Goal: Information Seeking & Learning: Learn about a topic

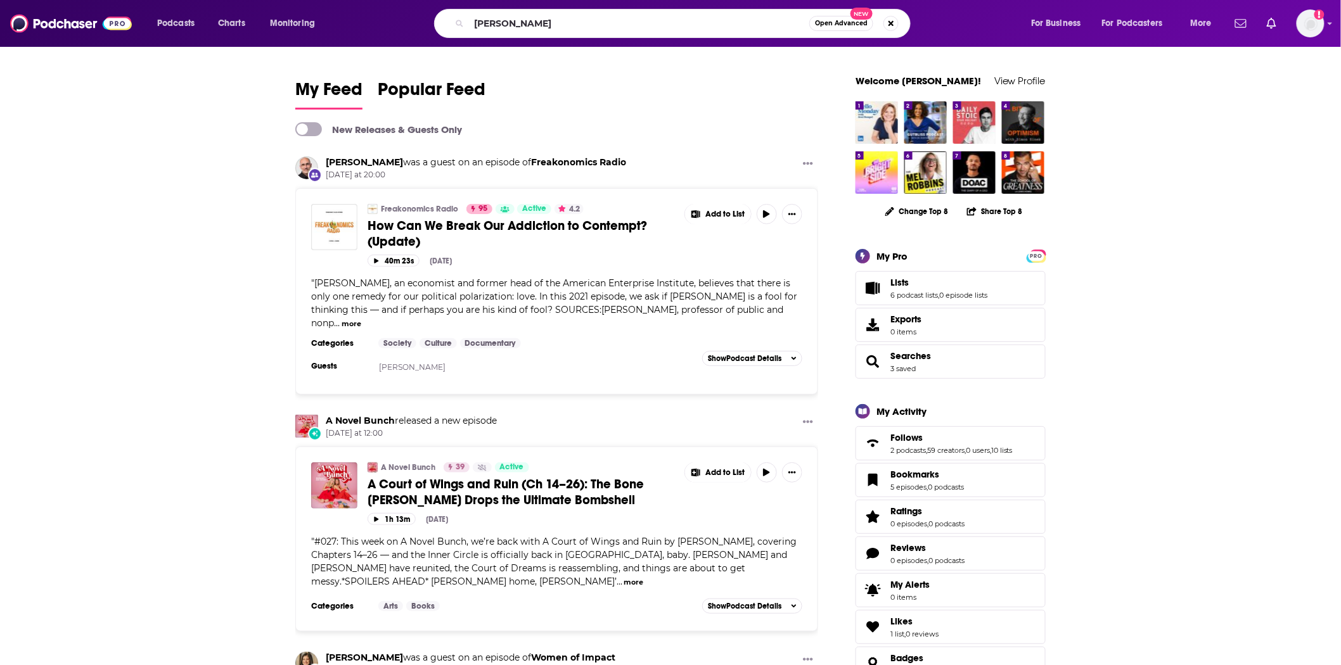
type input "emma grede"
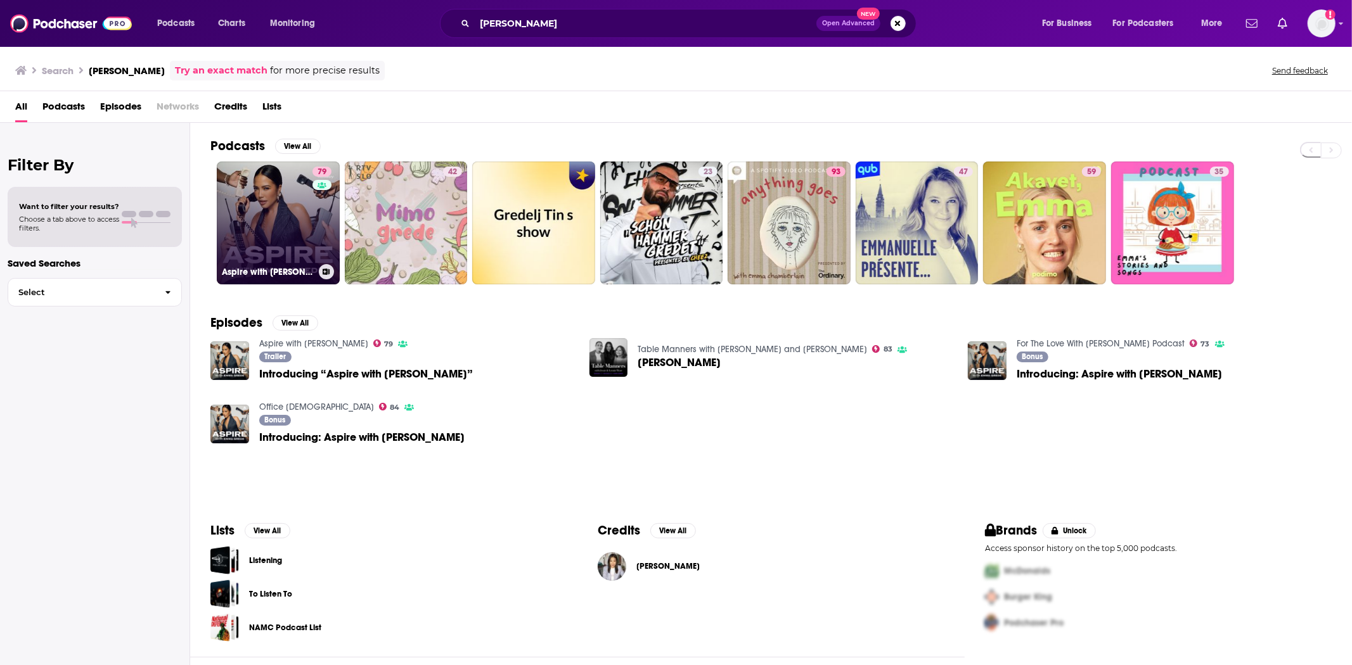
click at [276, 193] on link "79 Aspire with Emma Grede" at bounding box center [278, 223] width 123 height 123
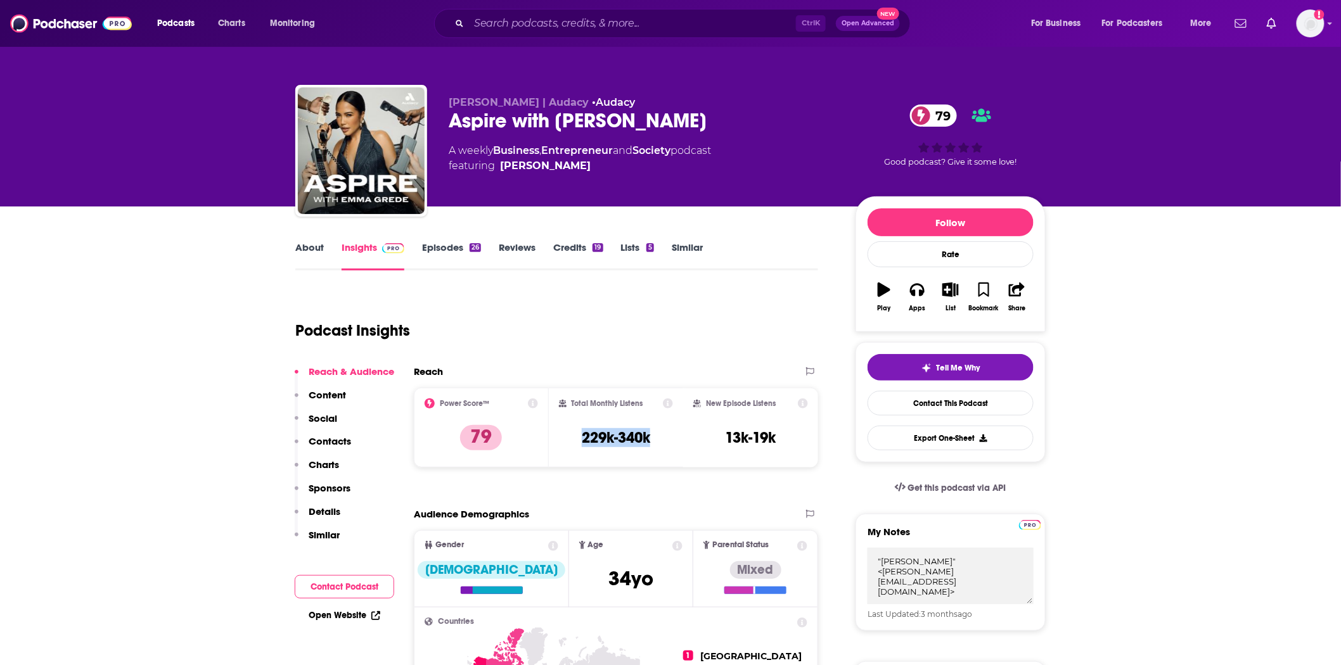
drag, startPoint x: 662, startPoint y: 432, endPoint x: 565, endPoint y: 433, distance: 97.6
click at [565, 433] on div "Total Monthly Listens 229k-340k" at bounding box center [616, 428] width 115 height 58
copy h3 "229k-340k"
click at [597, 46] on div "Podcasts Charts Monitoring Ctrl K Open Advanced New For Business For Podcasters…" at bounding box center [670, 23] width 1341 height 47
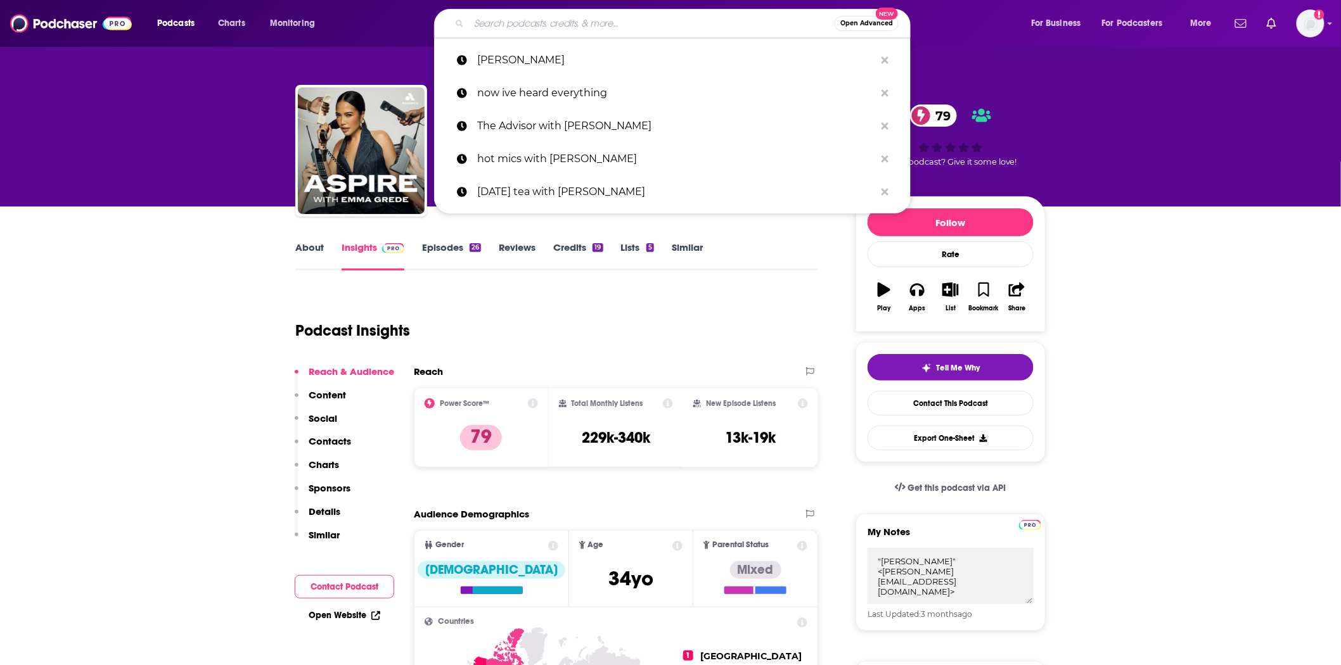
click at [623, 17] on input "Search podcasts, credits, & more..." at bounding box center [652, 23] width 366 height 20
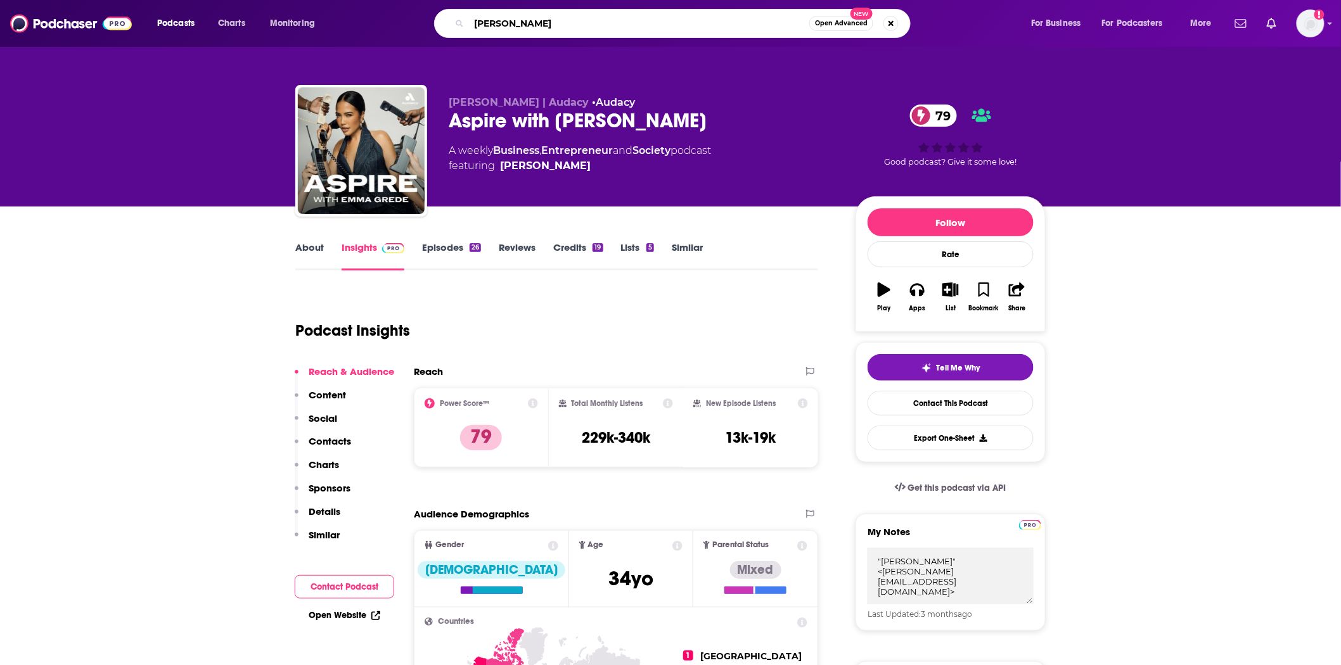
type input "hasan minjah"
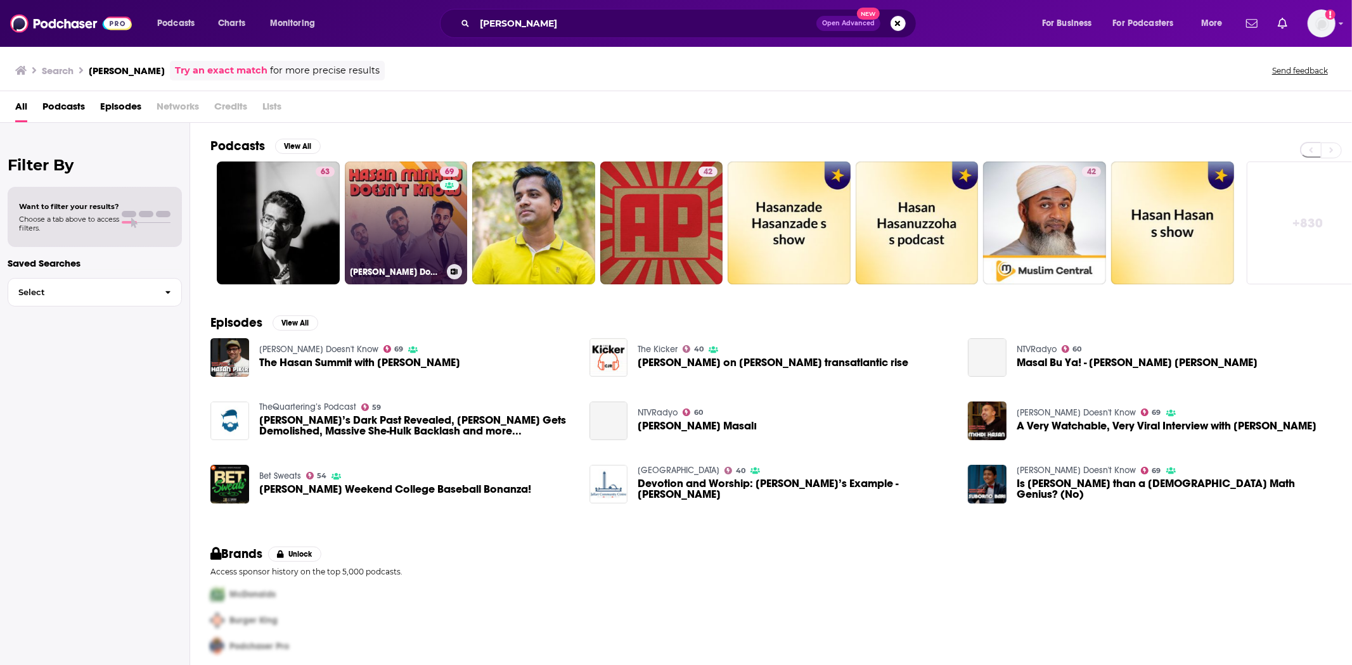
click at [381, 219] on link "69 Hasan Minhaj Doesn't Know" at bounding box center [406, 223] width 123 height 123
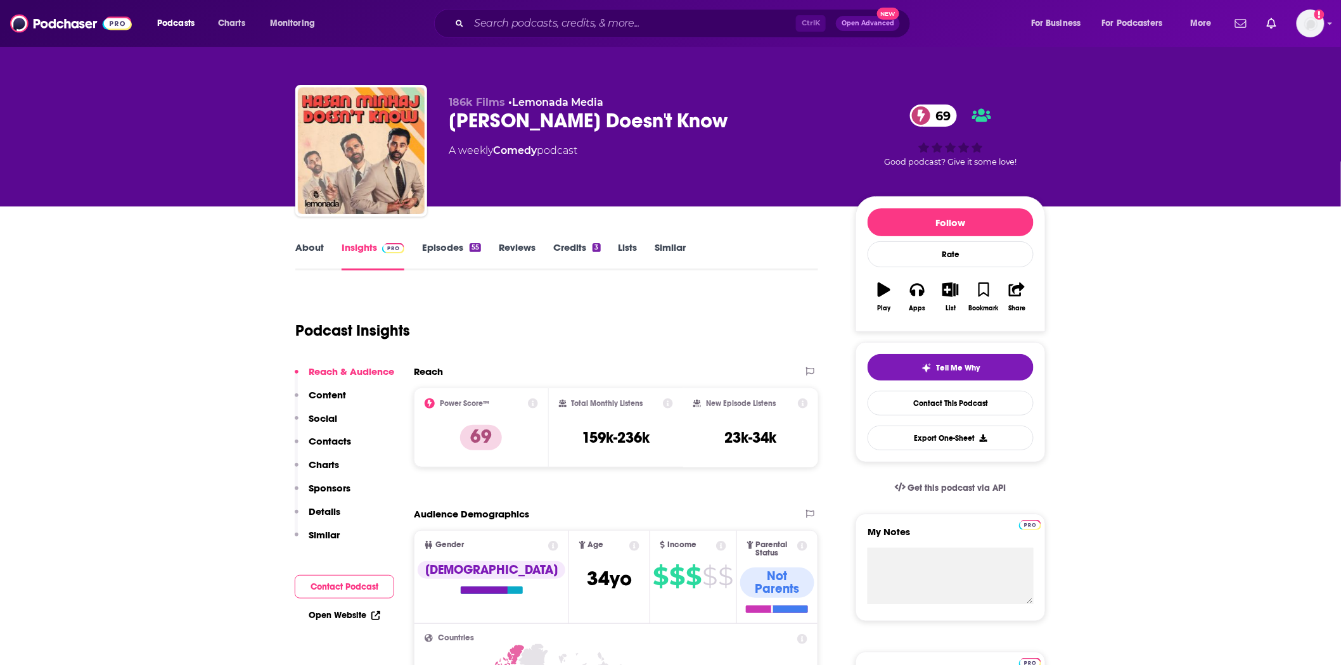
click at [471, 252] on link "Episodes 55" at bounding box center [451, 255] width 59 height 29
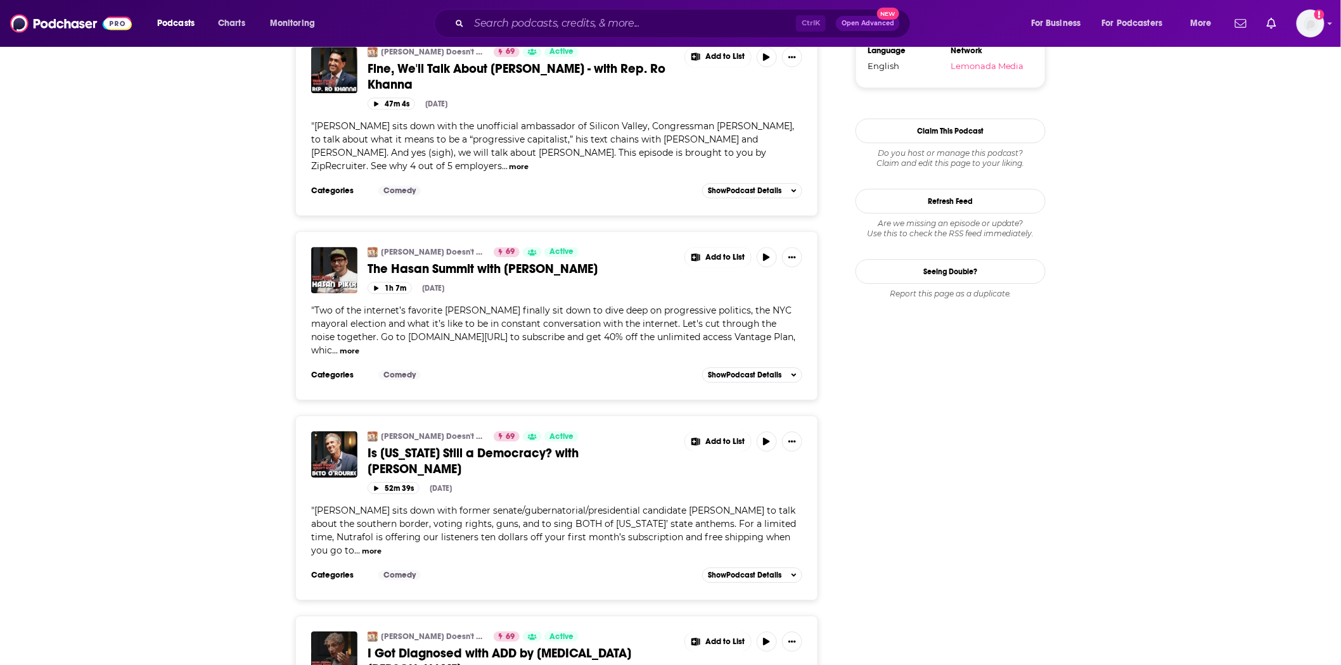
scroll to position [1549, 0]
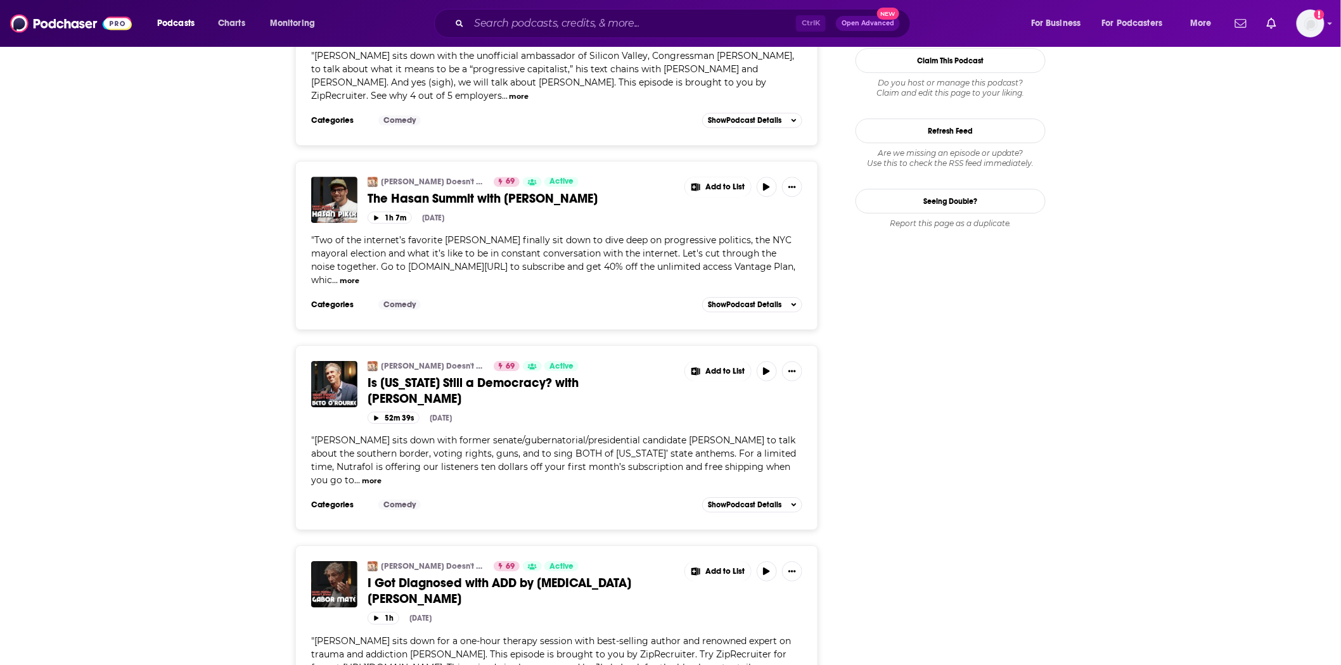
click at [618, 575] on span "I Got Diagnosed with ADD by Psychologist Gabor Maté" at bounding box center [500, 591] width 264 height 32
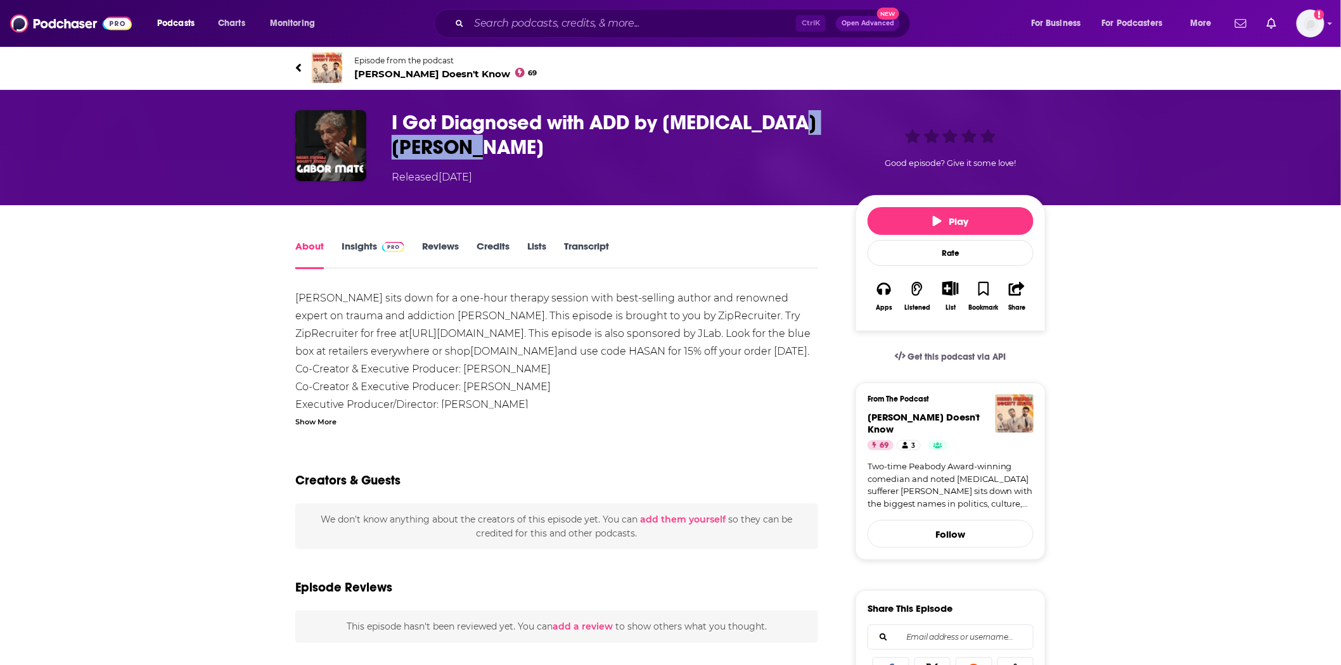
drag, startPoint x: 596, startPoint y: 151, endPoint x: 390, endPoint y: 148, distance: 205.3
click at [390, 148] on div "I Got Diagnosed with ADD by Psychologist Gabor Maté Released Wednesday, 6th Aug…" at bounding box center [670, 147] width 750 height 75
copy h1 "Gabor Maté"
click at [298, 67] on icon at bounding box center [298, 67] width 5 height 8
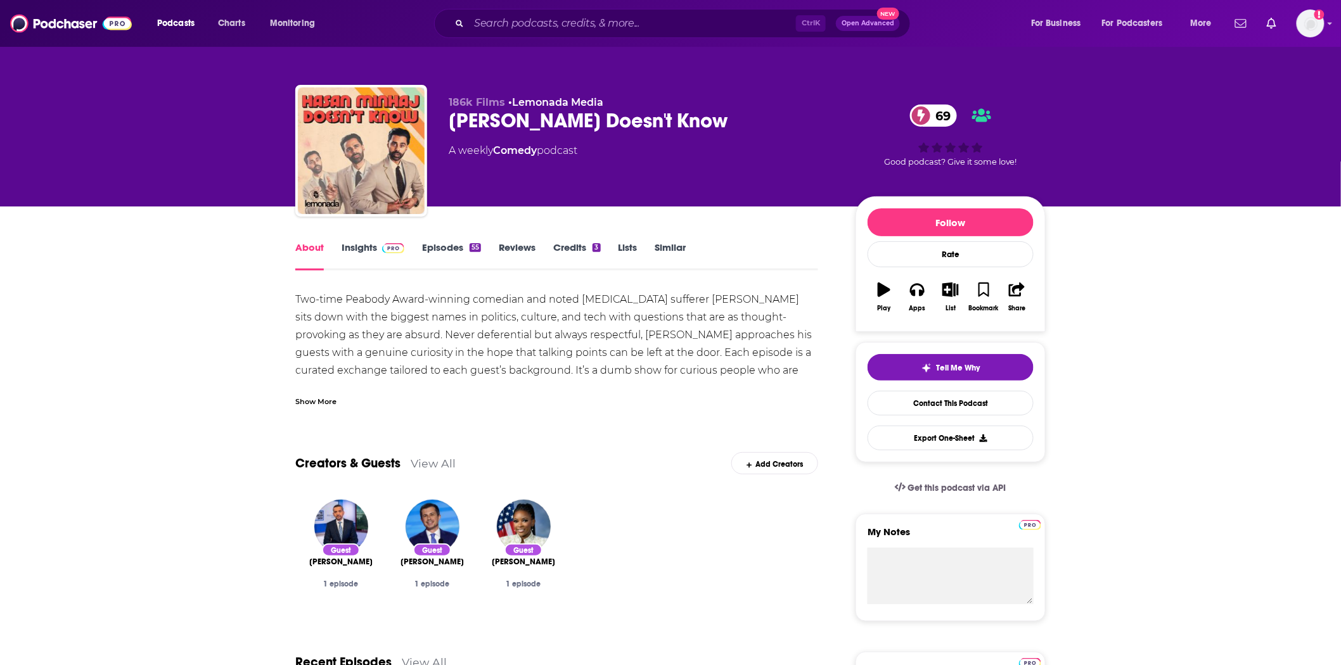
click at [463, 254] on link "Episodes 55" at bounding box center [451, 255] width 59 height 29
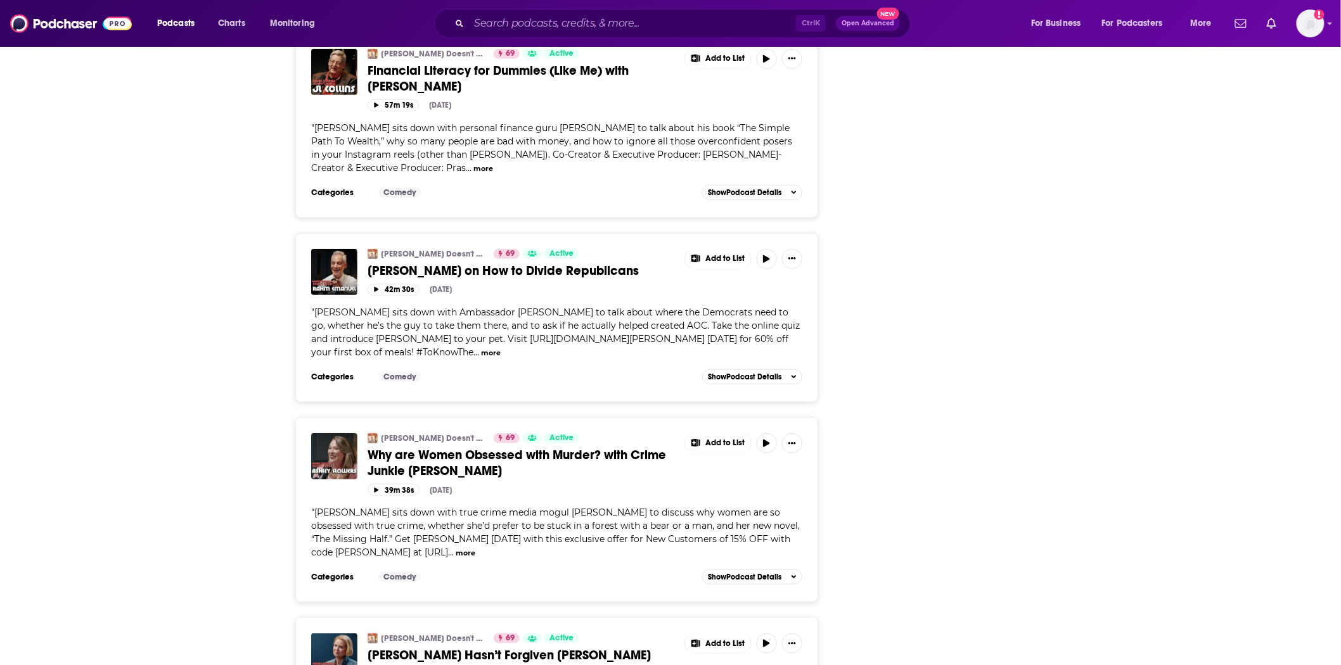
scroll to position [4523, 0]
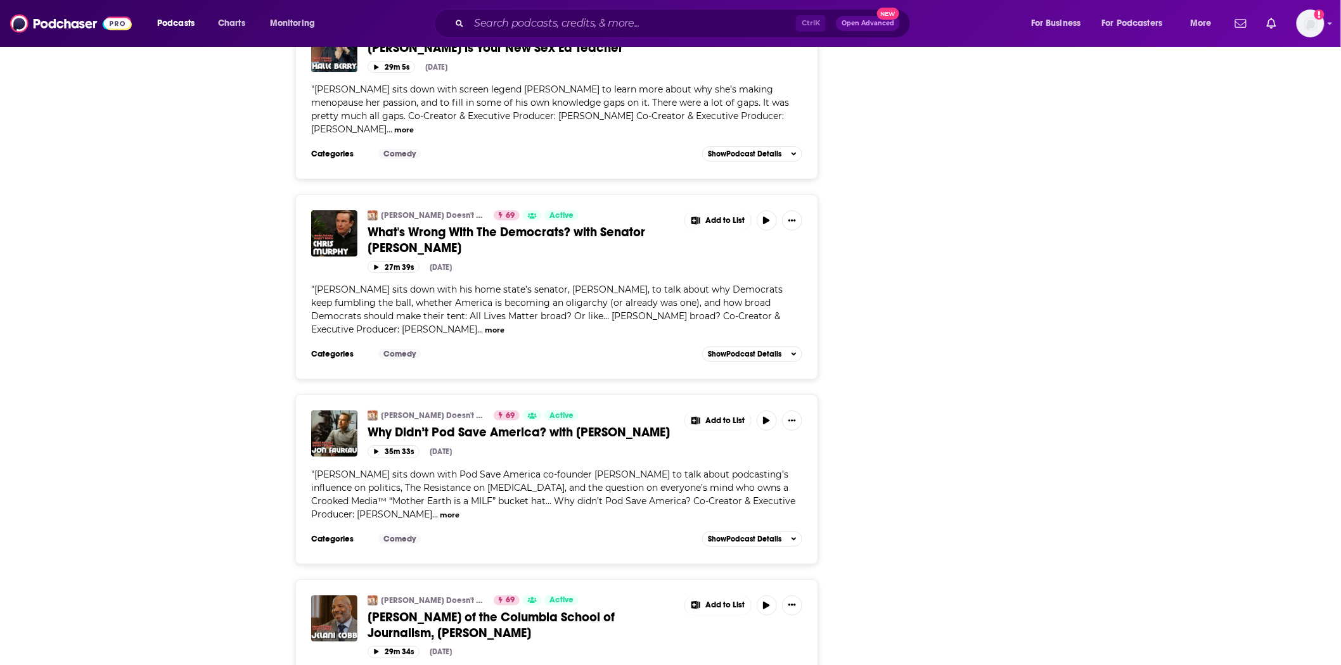
scroll to position [8184, 0]
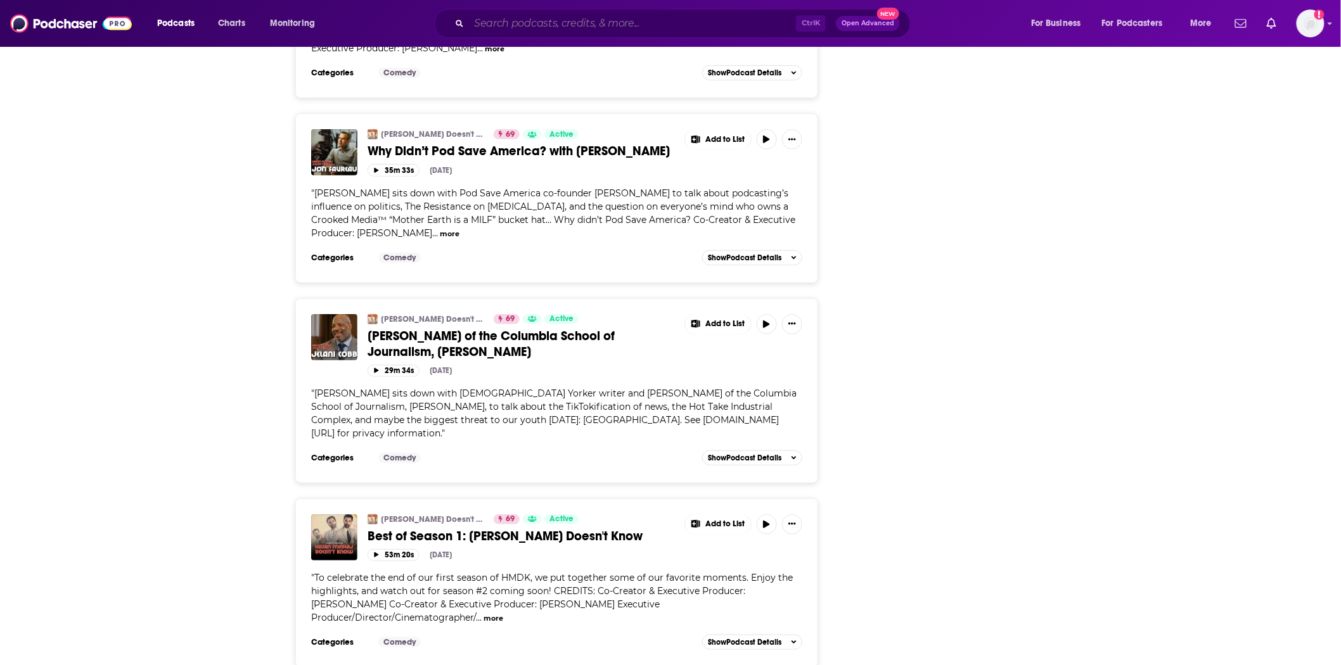
click at [503, 23] on input "Search podcasts, credits, & more..." at bounding box center [632, 23] width 327 height 20
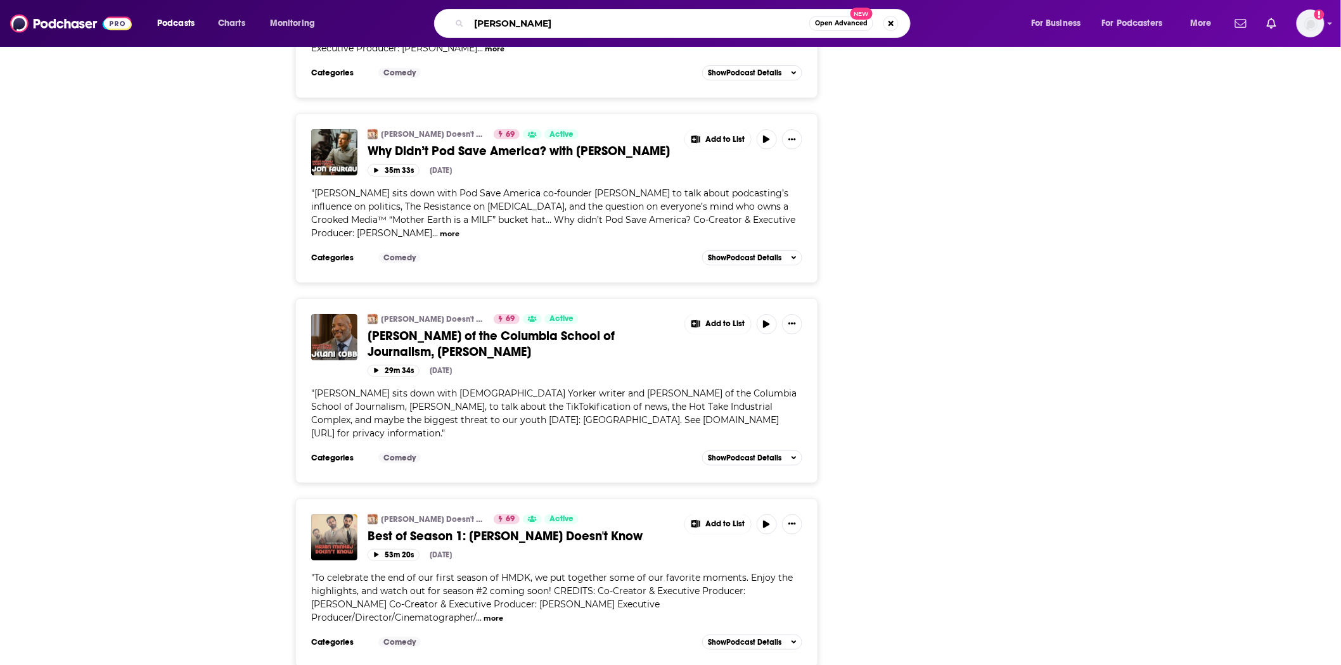
type input "emma g"
click at [93, 18] on img at bounding box center [71, 23] width 122 height 24
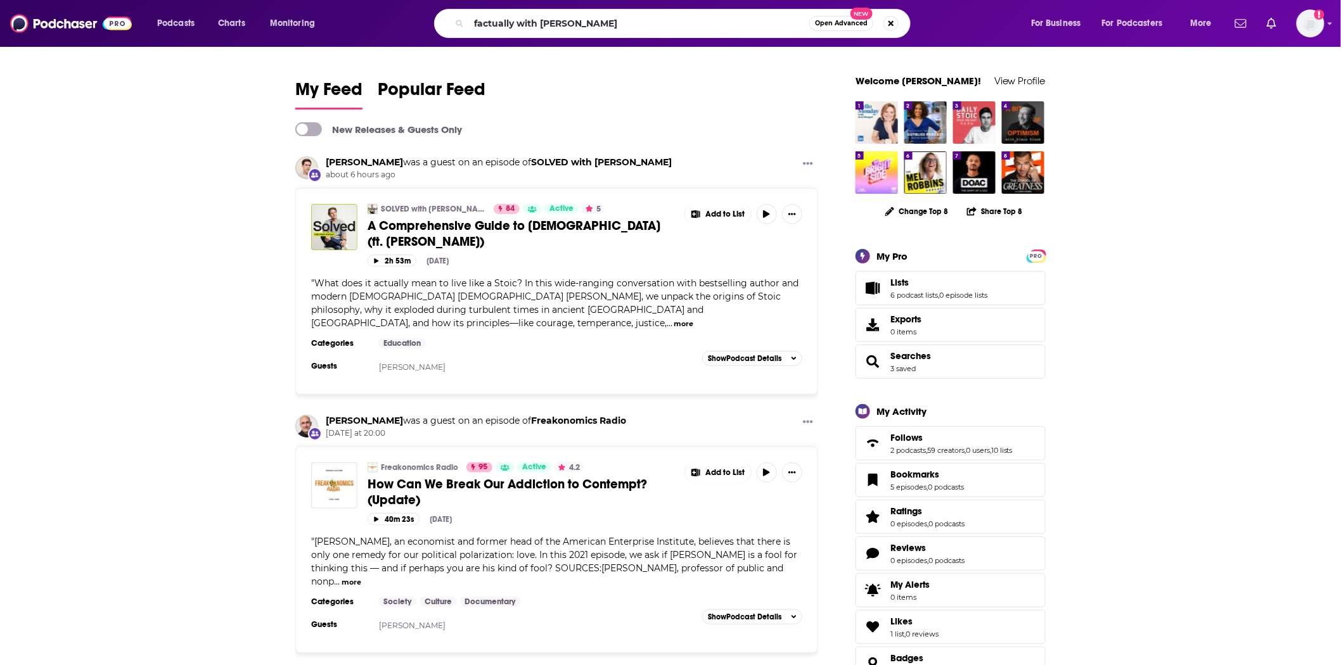
type input "factually with [PERSON_NAME]"
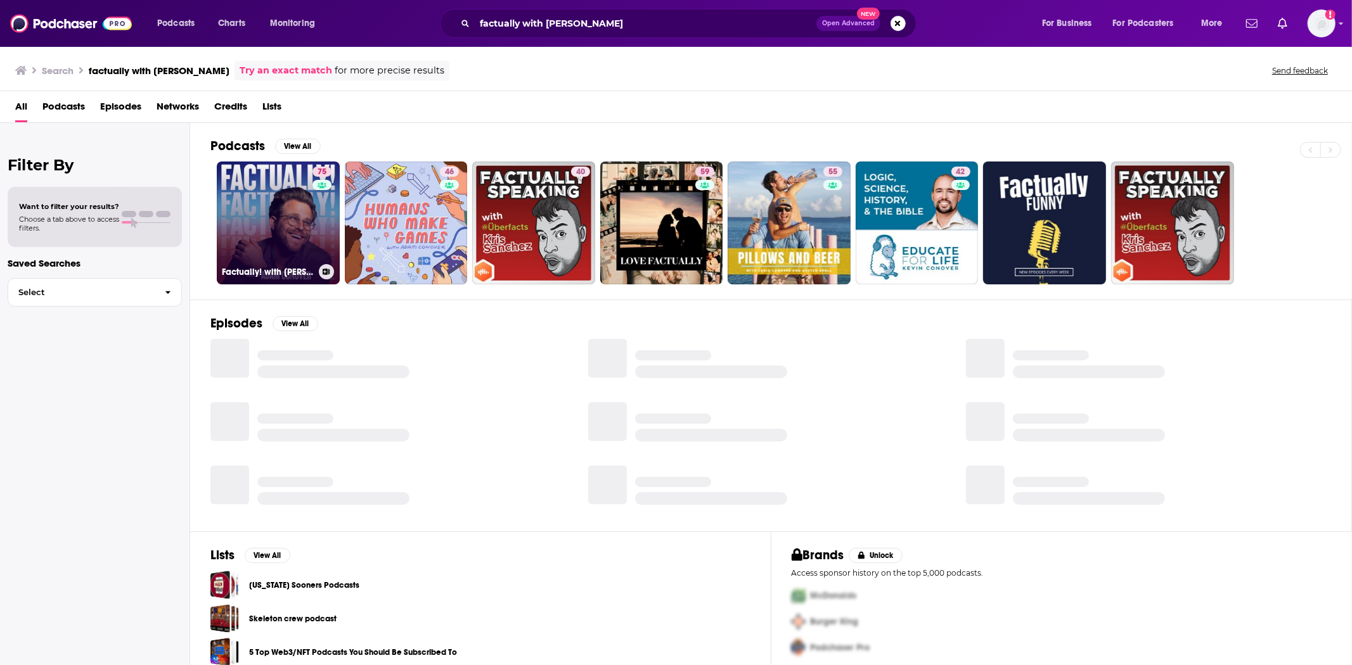
click at [294, 226] on link "75 Factually! with [PERSON_NAME]" at bounding box center [278, 223] width 123 height 123
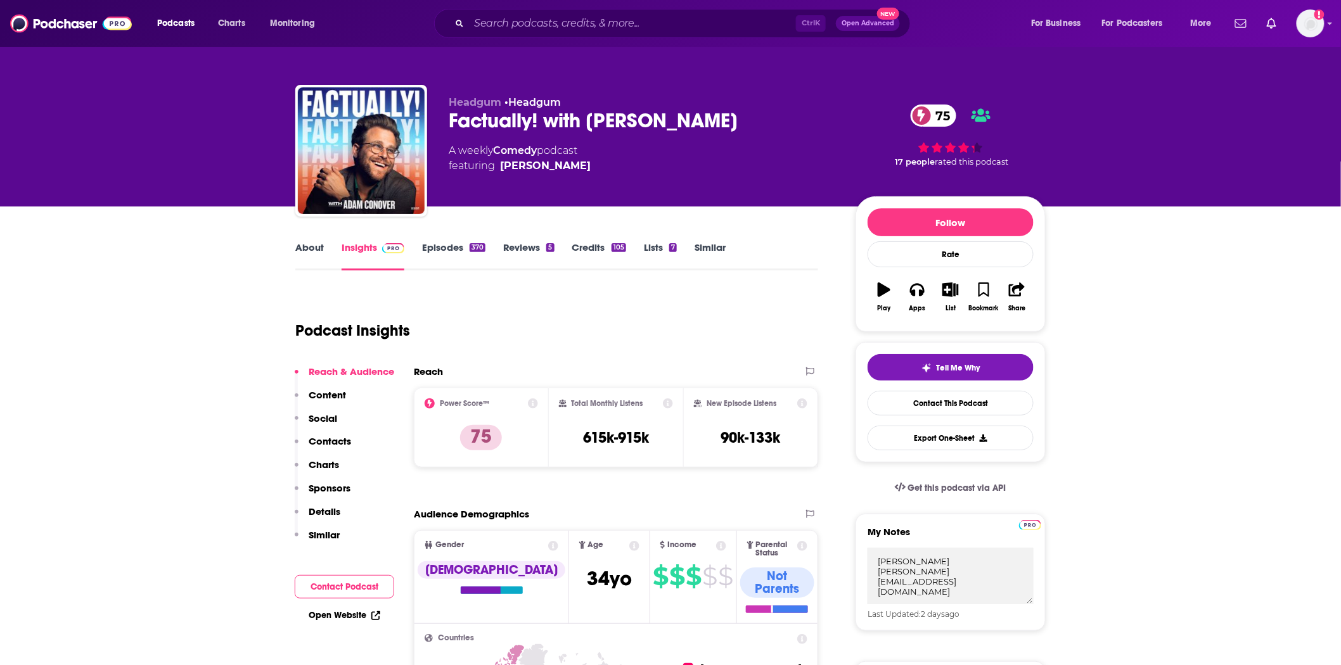
click at [430, 244] on link "Episodes 370" at bounding box center [453, 255] width 63 height 29
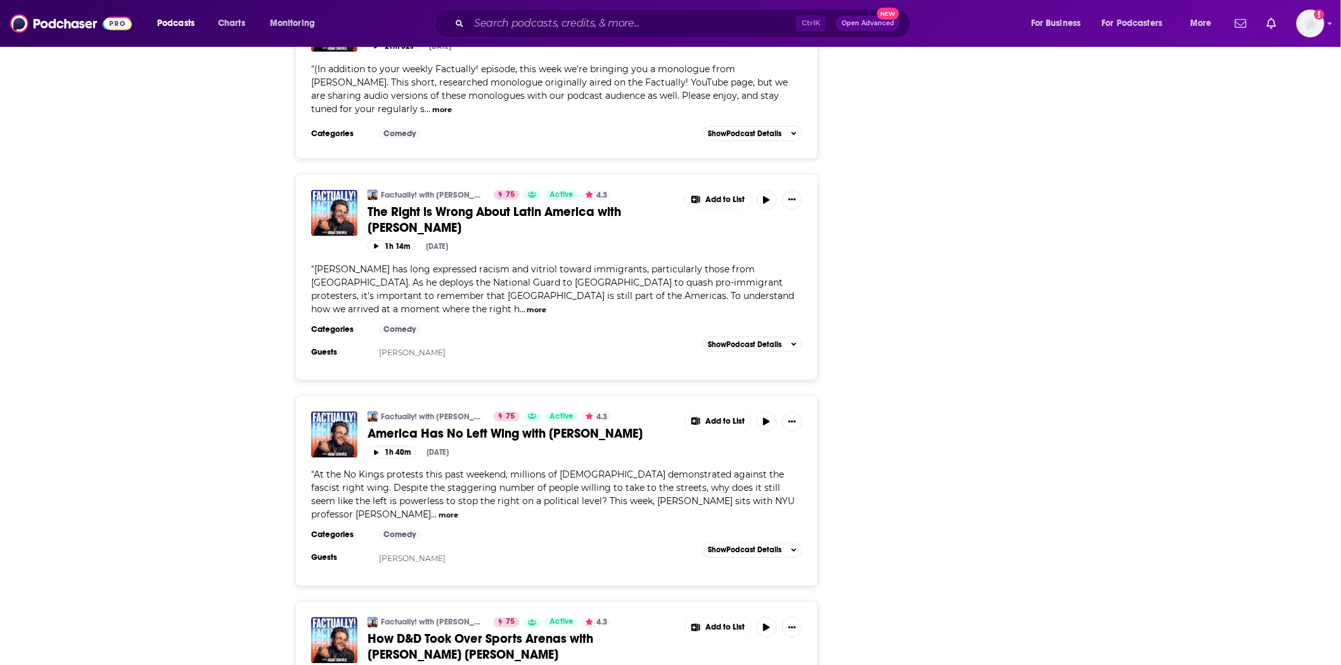
scroll to position [4787, 0]
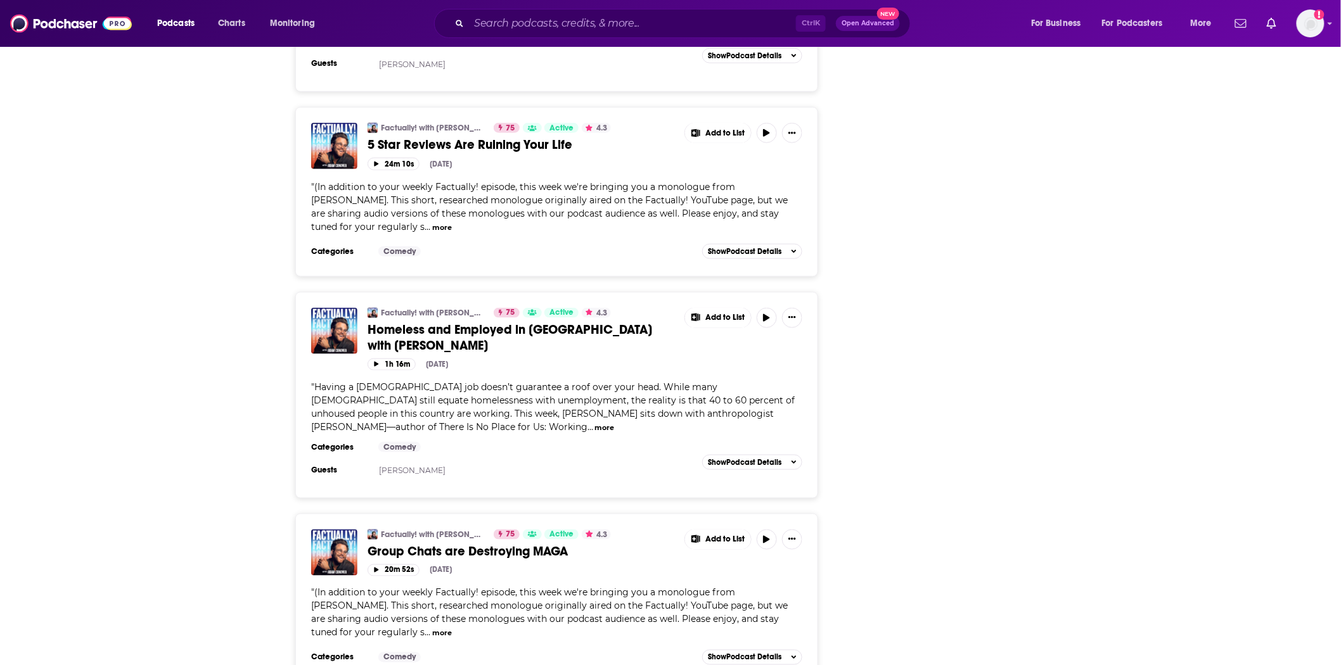
scroll to position [6688, 0]
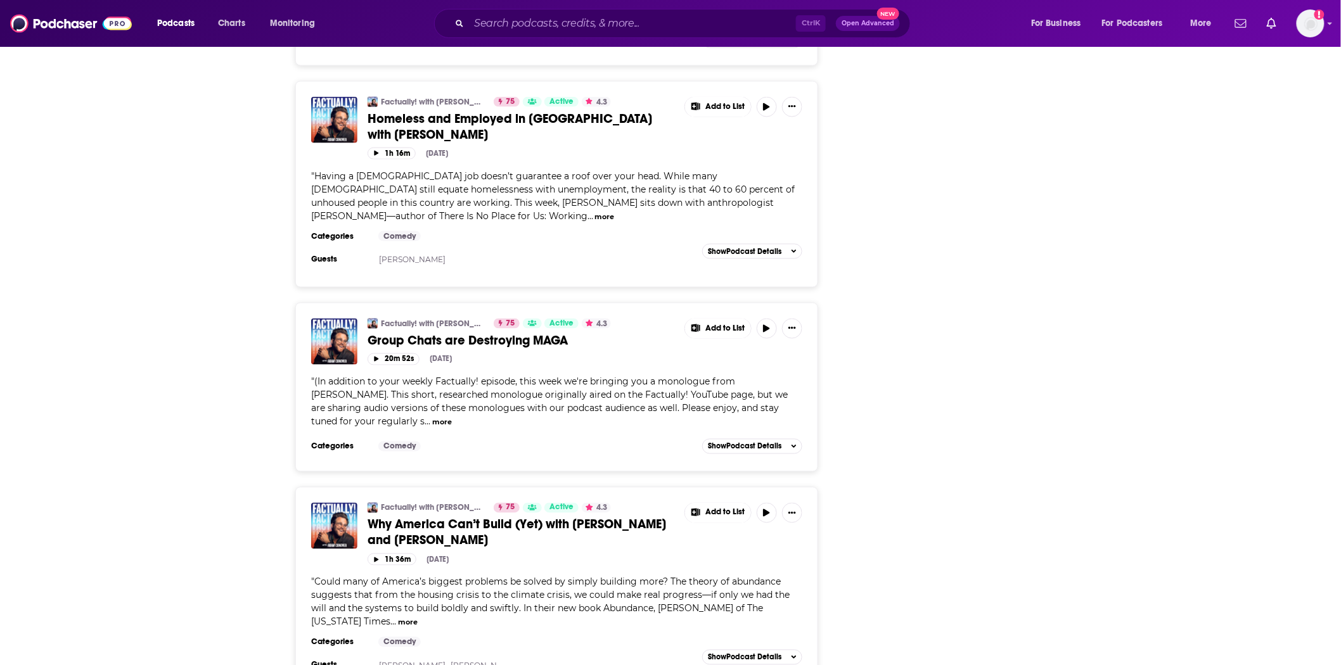
click at [398, 618] on button "more" at bounding box center [408, 623] width 20 height 11
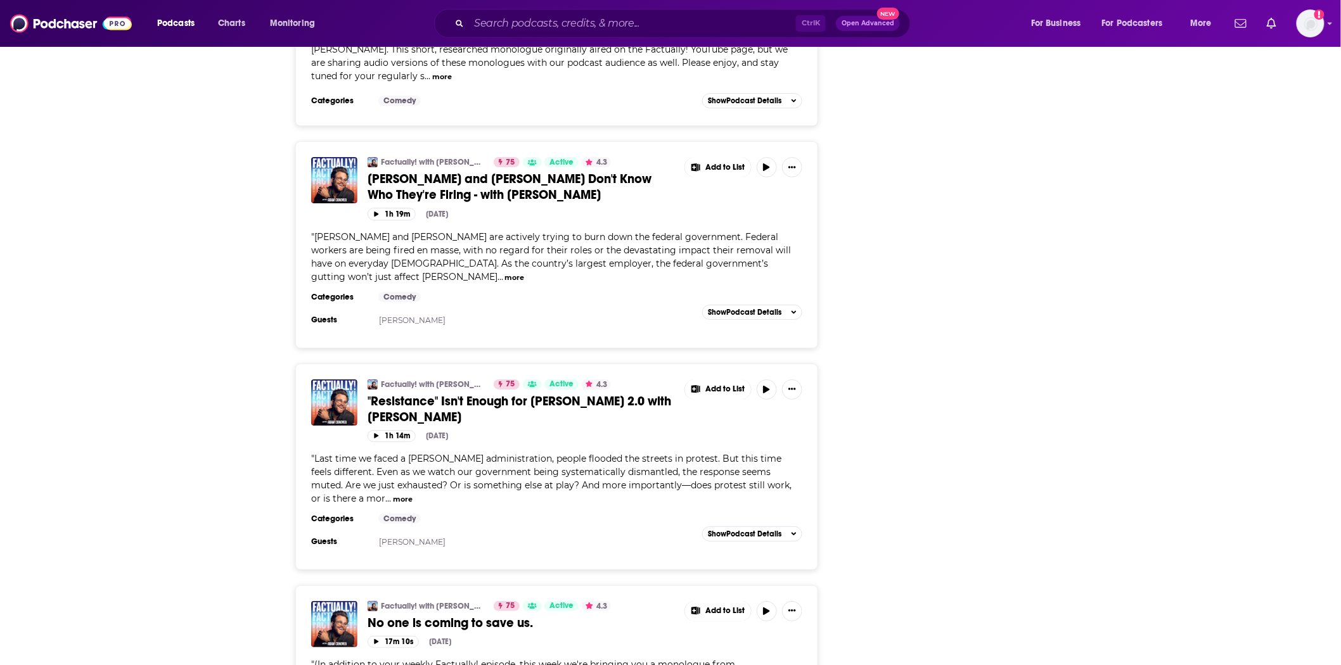
scroll to position [9953, 0]
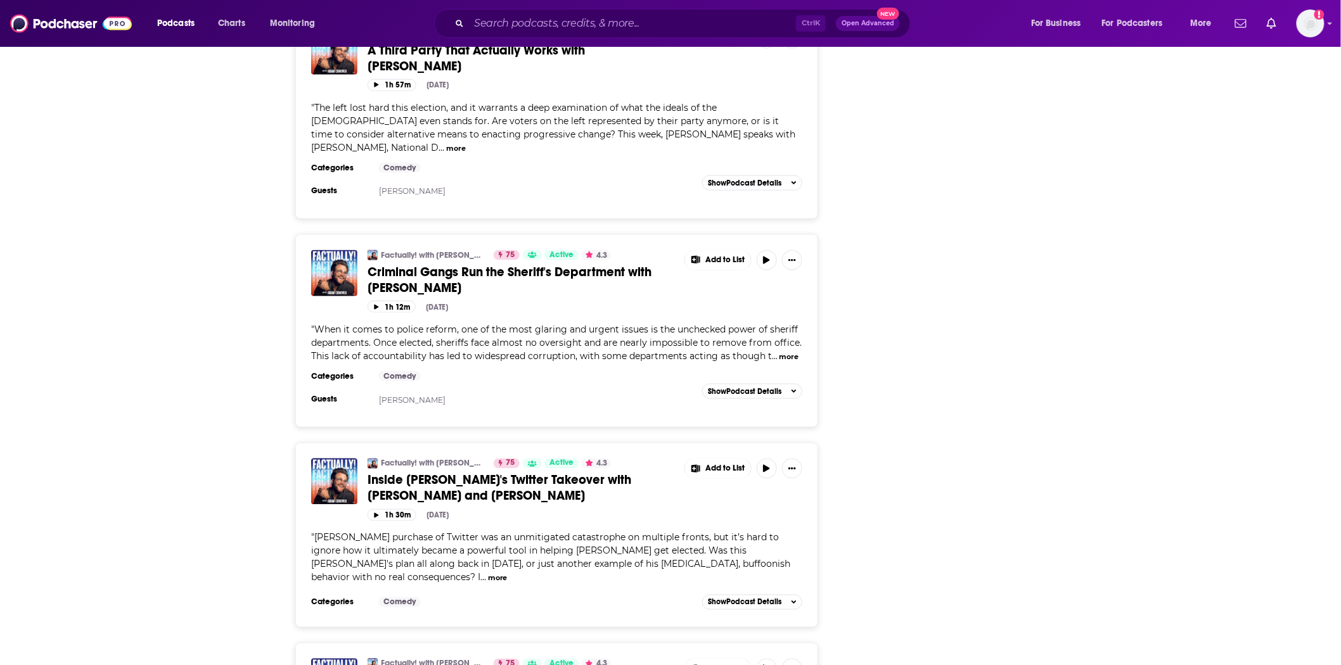
scroll to position [14848, 0]
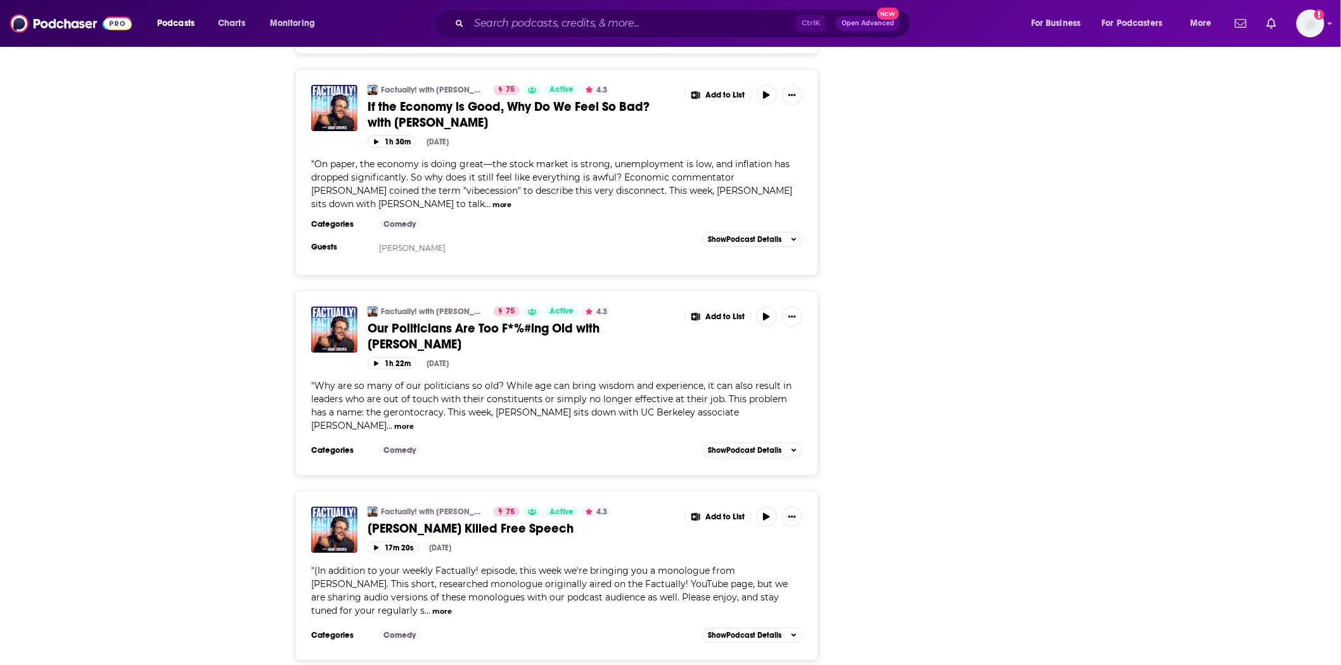
scroll to position [16326, 0]
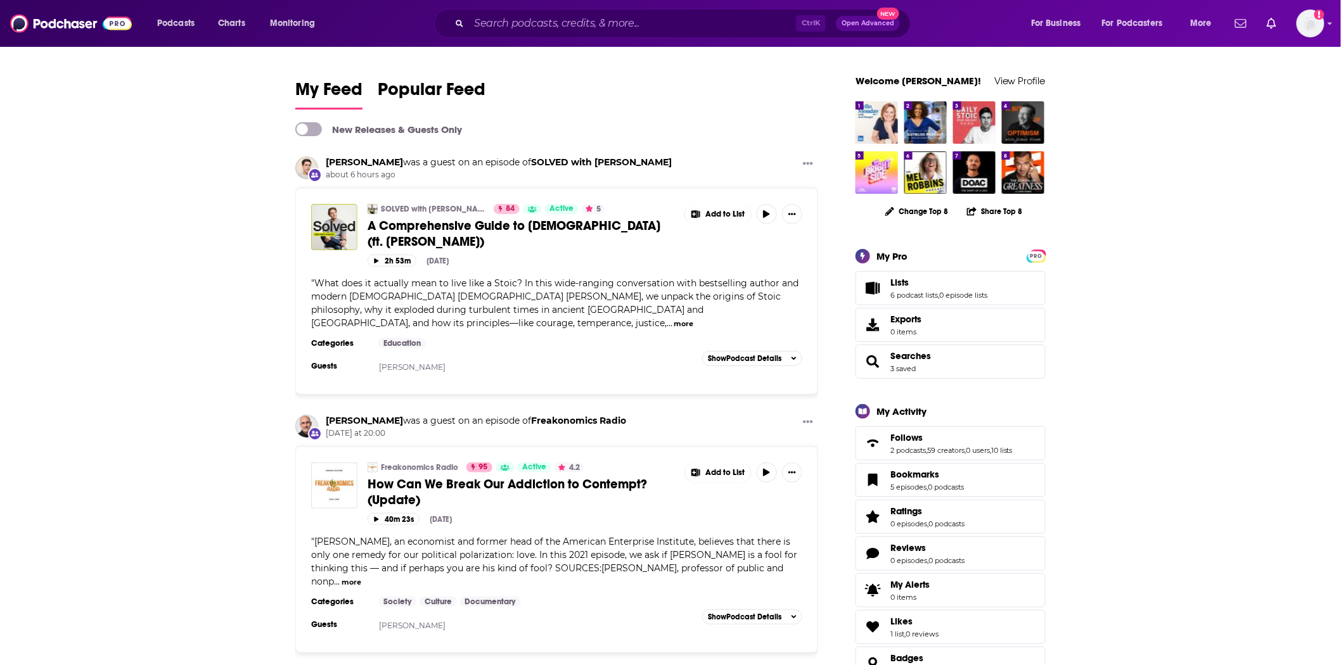
click at [402, 231] on span "A Comprehensive Guide to [DEMOGRAPHIC_DATA] (ft. [PERSON_NAME])" at bounding box center [514, 234] width 293 height 32
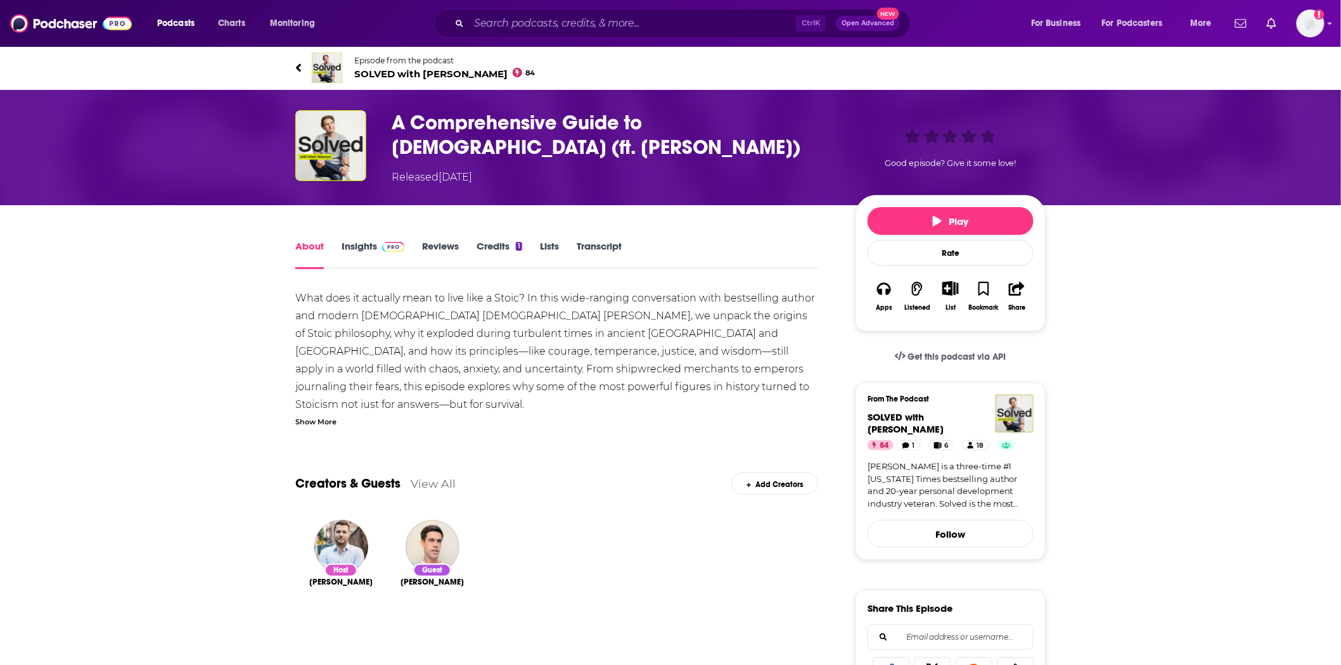
click at [340, 421] on div "Show More" at bounding box center [556, 421] width 523 height 12
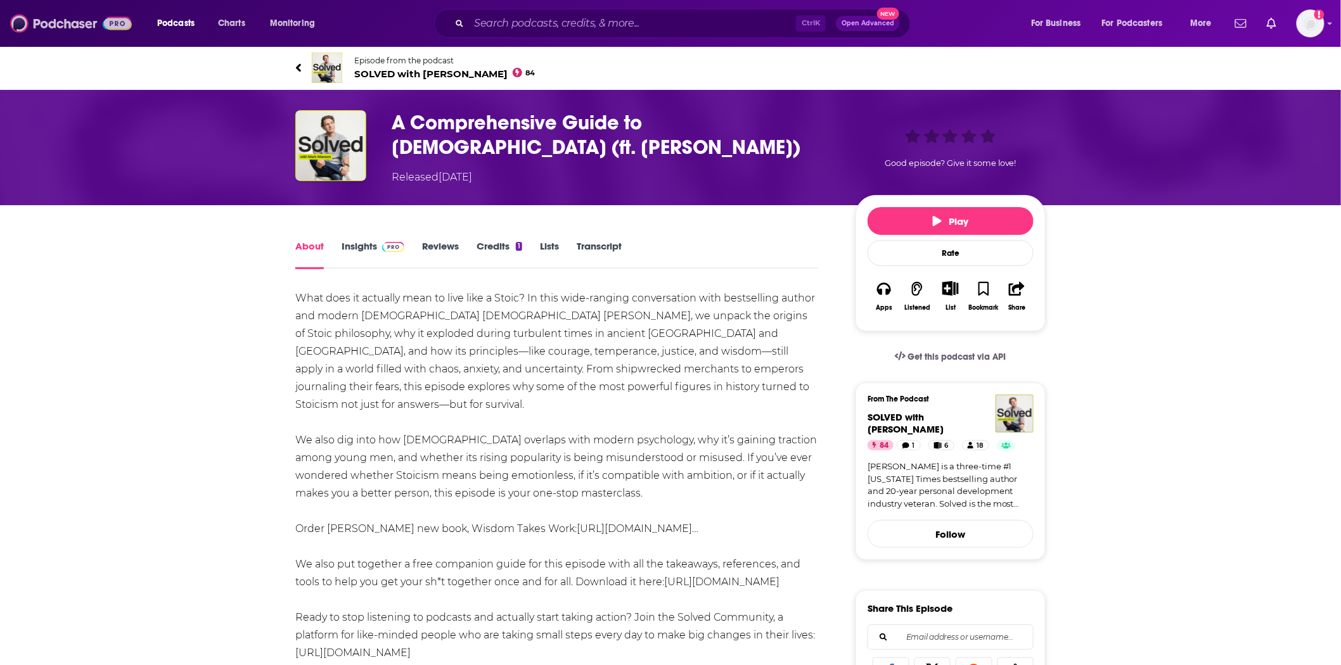
click at [47, 15] on img at bounding box center [71, 23] width 122 height 24
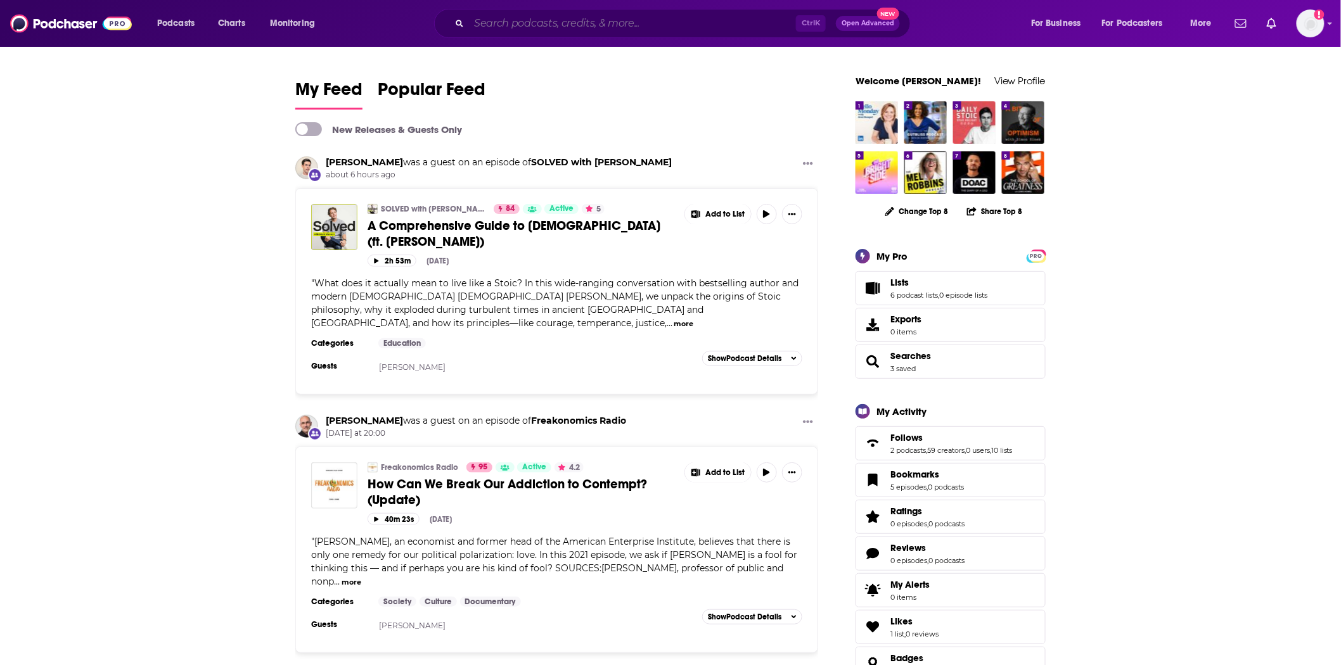
click at [499, 29] on input "Search podcasts, credits, & more..." at bounding box center [632, 23] width 327 height 20
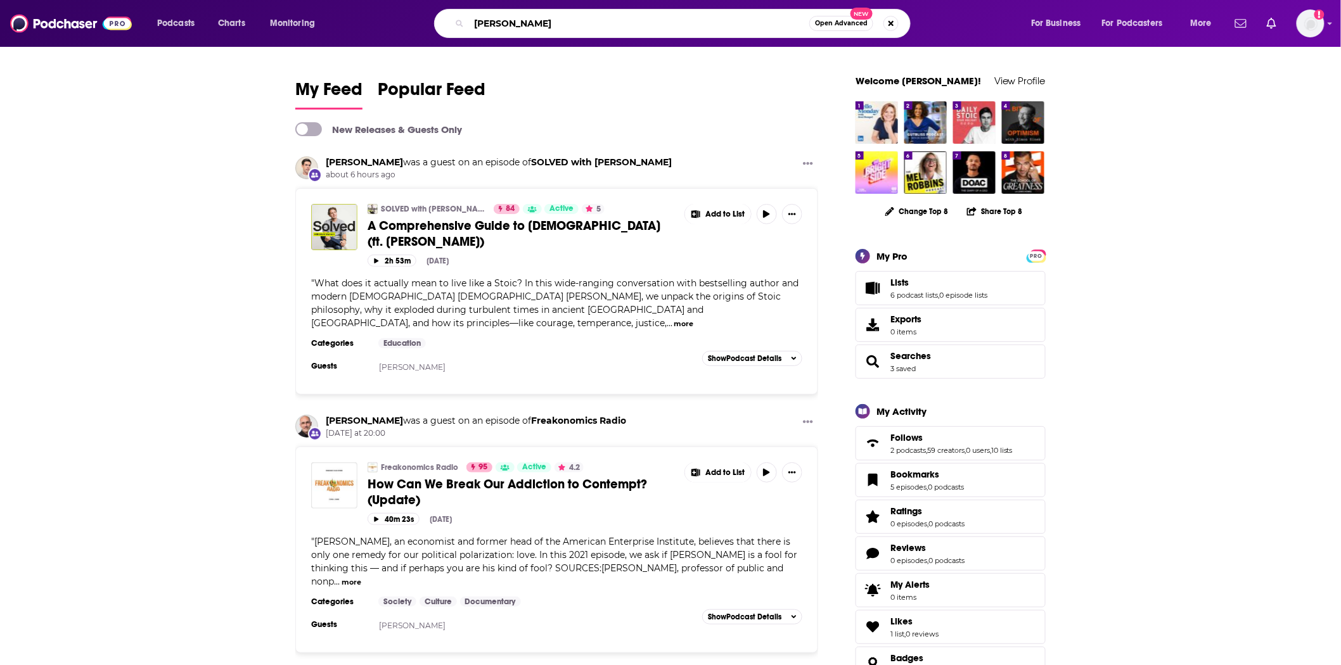
type input "emma grede"
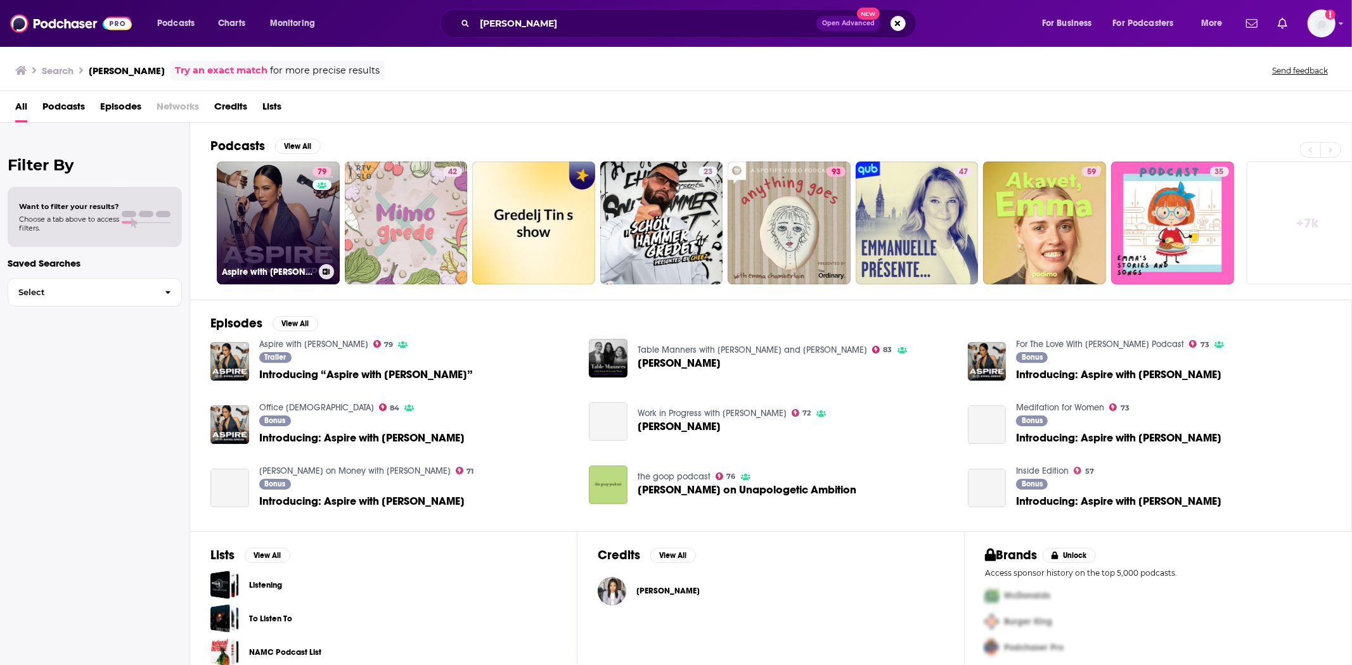
click at [263, 201] on link "79 Aspire with Emma Grede" at bounding box center [278, 223] width 123 height 123
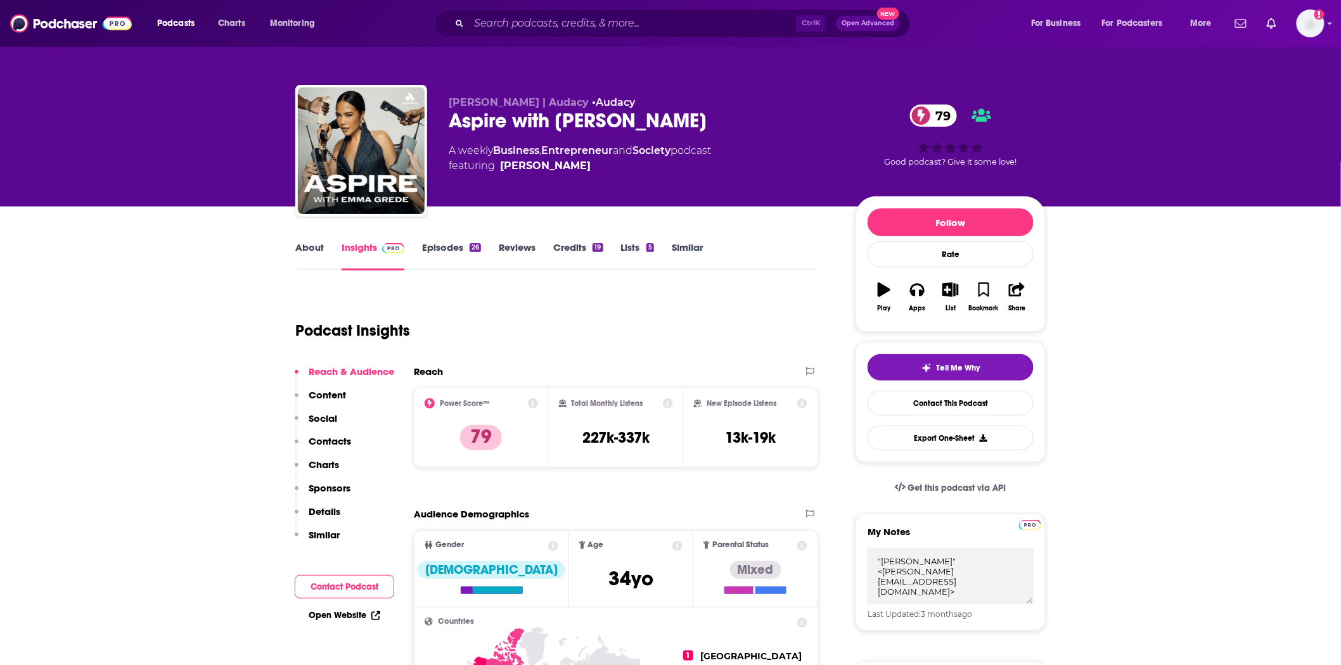
click at [453, 252] on link "Episodes 26" at bounding box center [451, 255] width 59 height 29
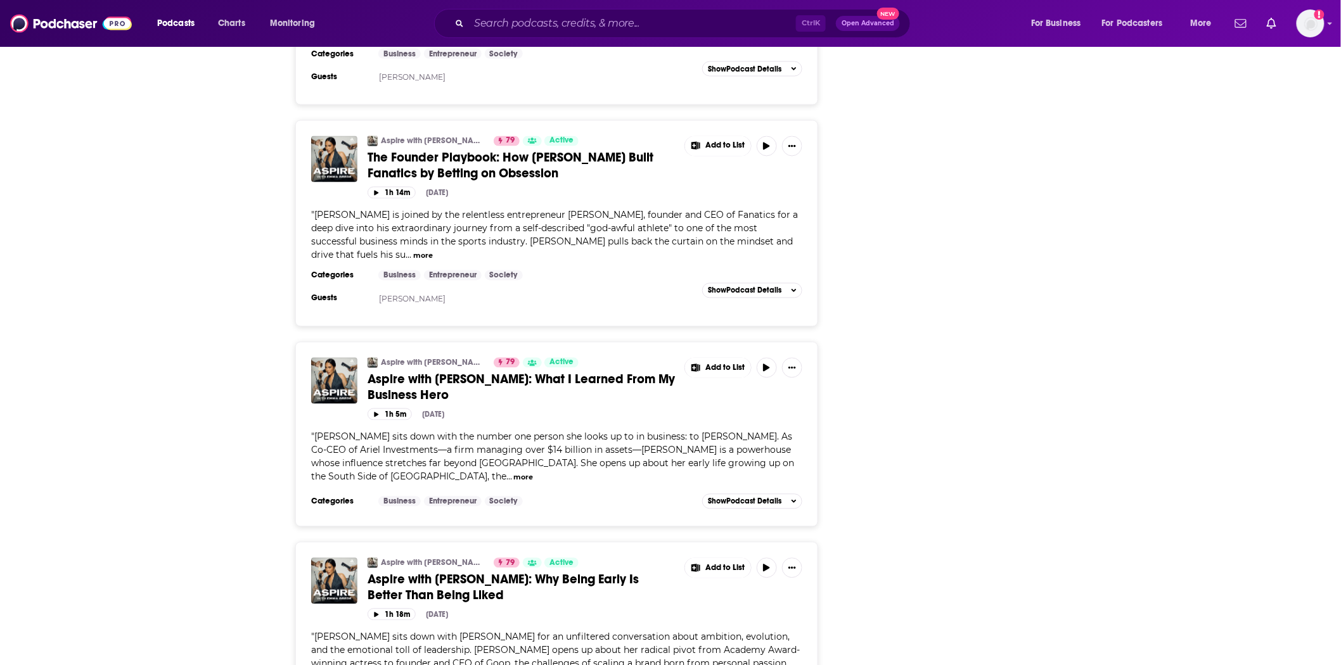
scroll to position [4928, 0]
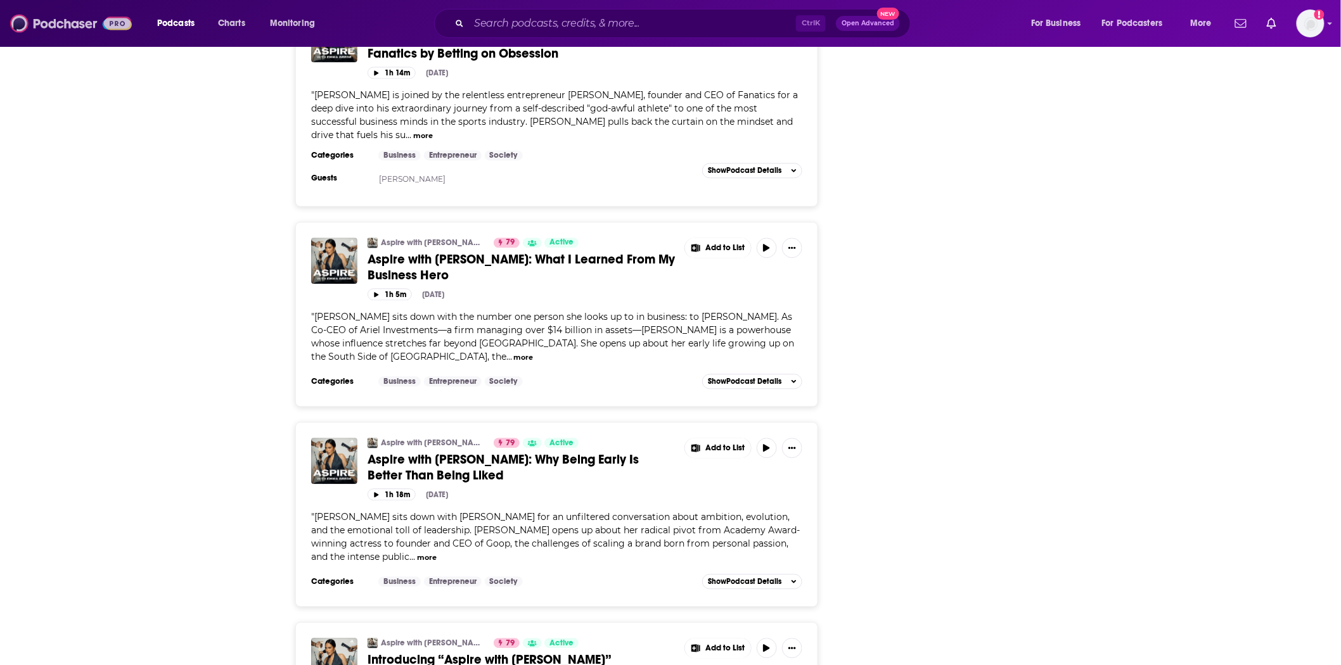
click at [82, 23] on img at bounding box center [71, 23] width 122 height 24
